Goal: Task Accomplishment & Management: Manage account settings

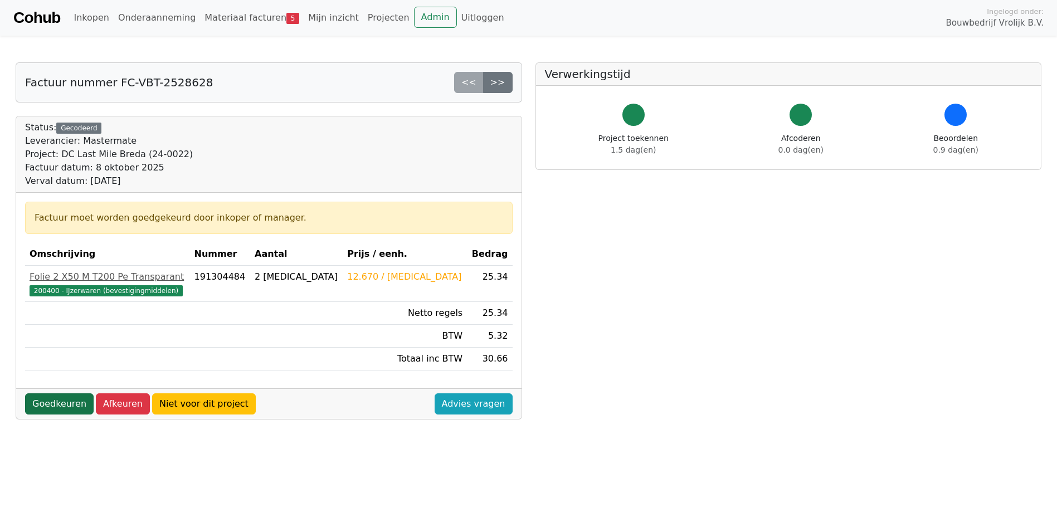
click at [56, 404] on link "Goedkeuren" at bounding box center [59, 403] width 69 height 21
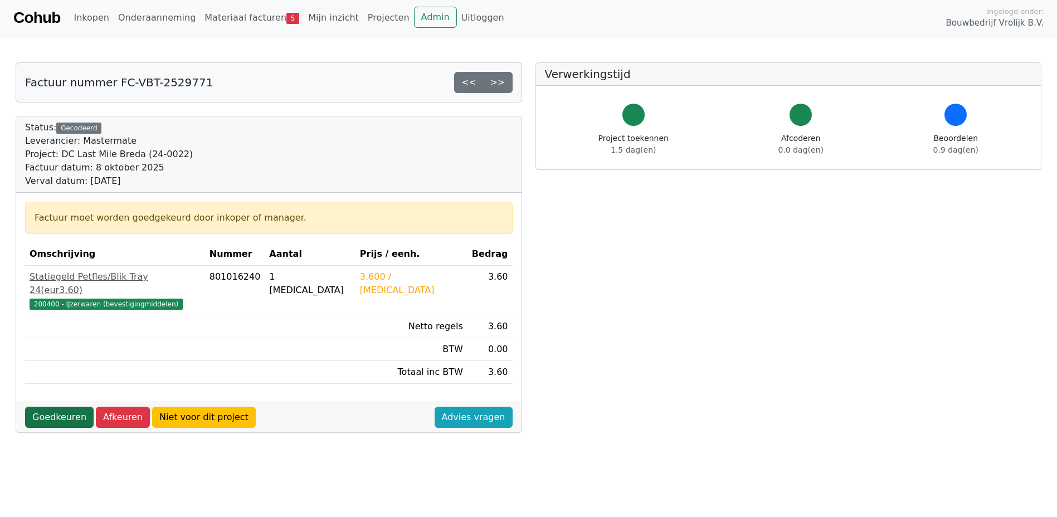
click at [64, 408] on link "Goedkeuren" at bounding box center [59, 417] width 69 height 21
click at [54, 407] on link "Goedkeuren" at bounding box center [59, 417] width 69 height 21
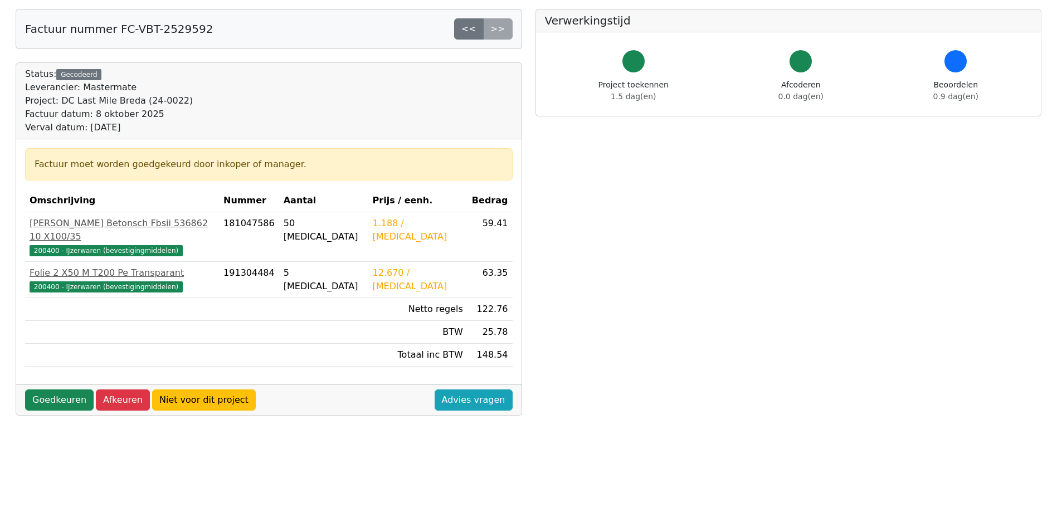
scroll to position [31, 0]
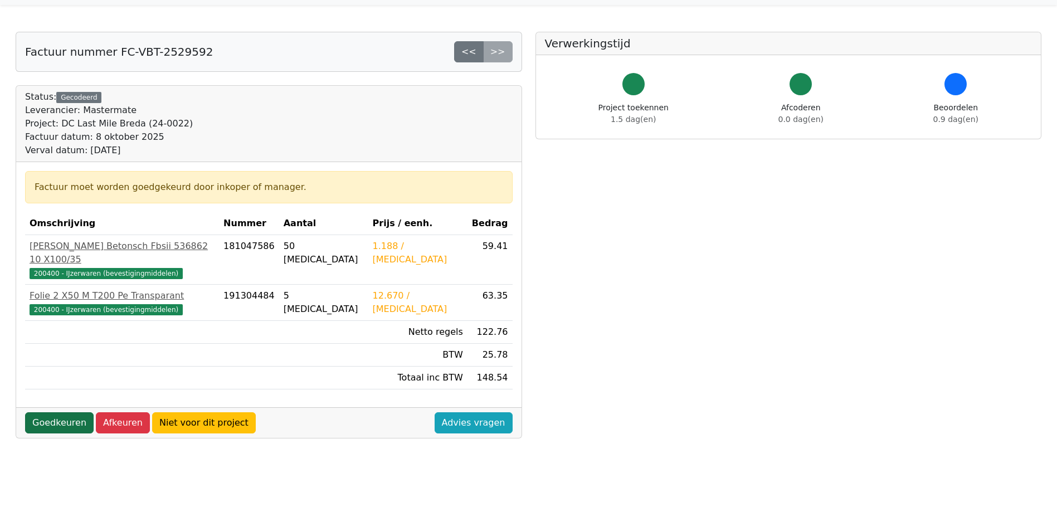
click at [64, 412] on link "Goedkeuren" at bounding box center [59, 422] width 69 height 21
